Goal: Information Seeking & Learning: Learn about a topic

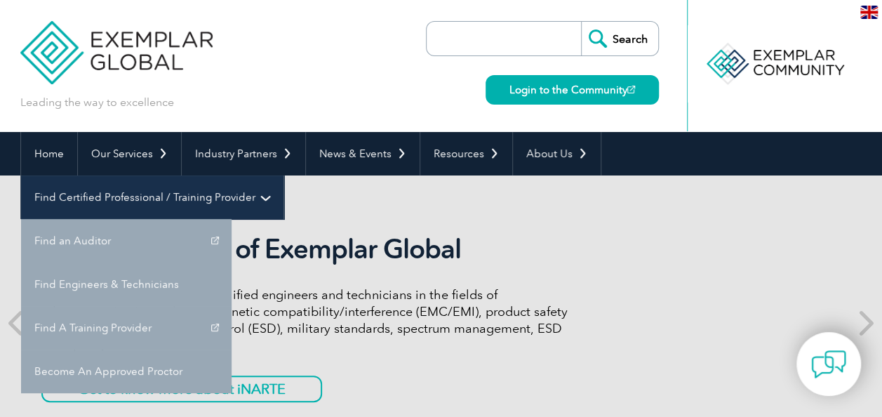
click at [284, 175] on link "Find Certified Professional / Training Provider" at bounding box center [152, 197] width 262 height 44
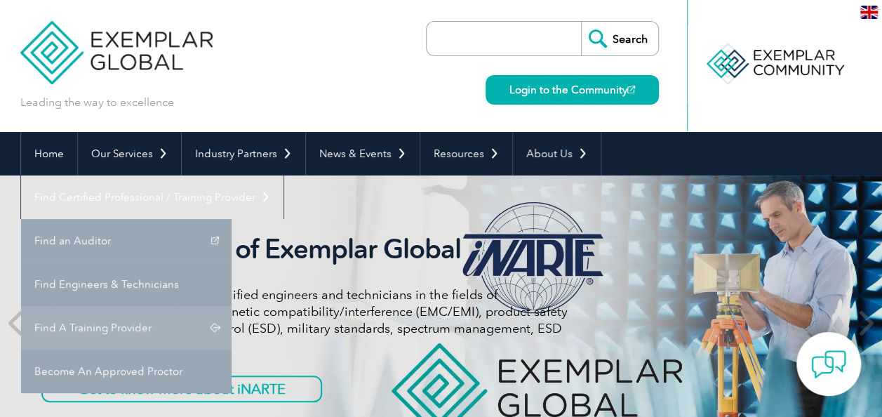
click at [232, 306] on link "Find A Training Provider" at bounding box center [126, 328] width 211 height 44
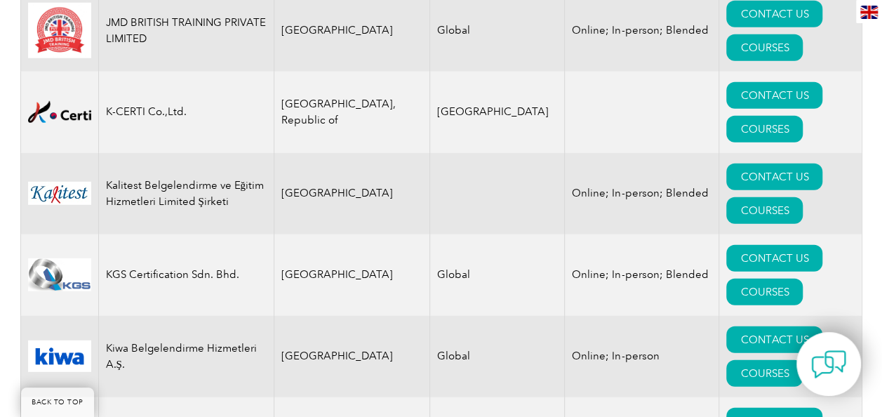
scroll to position [12402, 0]
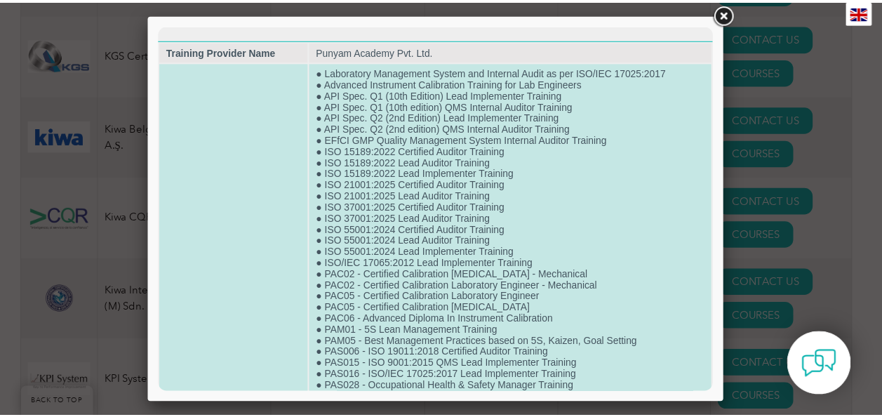
scroll to position [12651, 0]
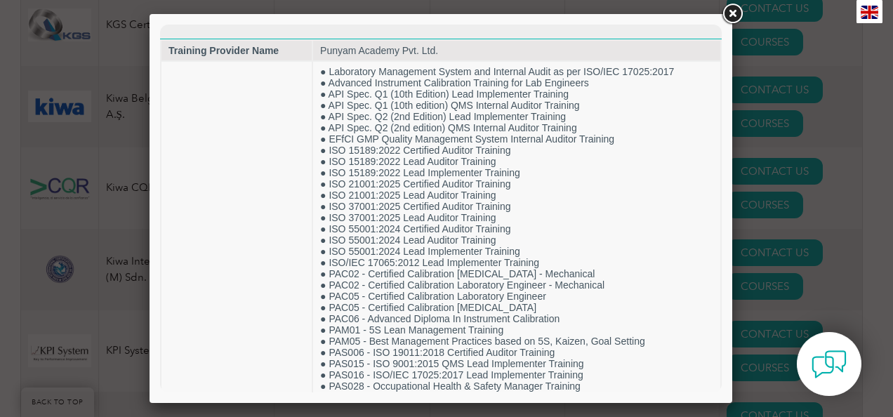
click at [733, 11] on link at bounding box center [731, 13] width 25 height 25
